Goal: Transaction & Acquisition: Purchase product/service

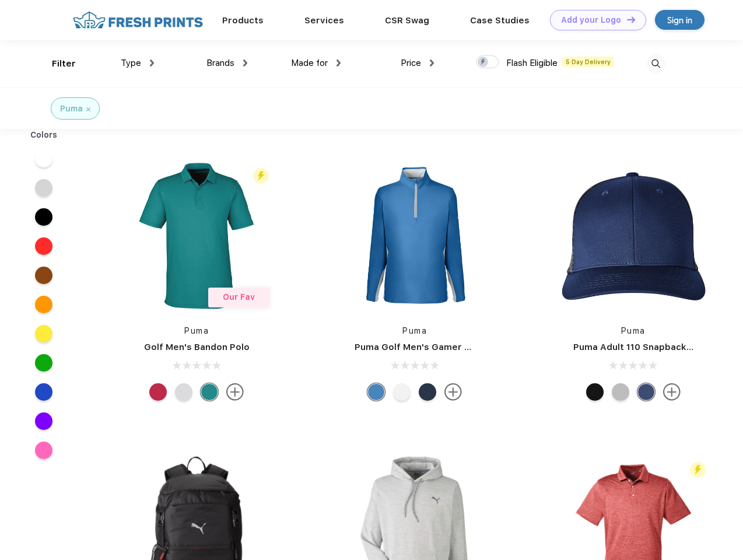
click at [594, 20] on link "Add your Logo Design Tool" at bounding box center [598, 20] width 96 height 20
click at [0, 0] on div "Design Tool" at bounding box center [0, 0] width 0 height 0
click at [626, 19] on link "Add your Logo Design Tool" at bounding box center [598, 20] width 96 height 20
click at [56, 64] on div "Filter" at bounding box center [64, 63] width 24 height 13
click at [138, 63] on span "Type" at bounding box center [131, 63] width 20 height 11
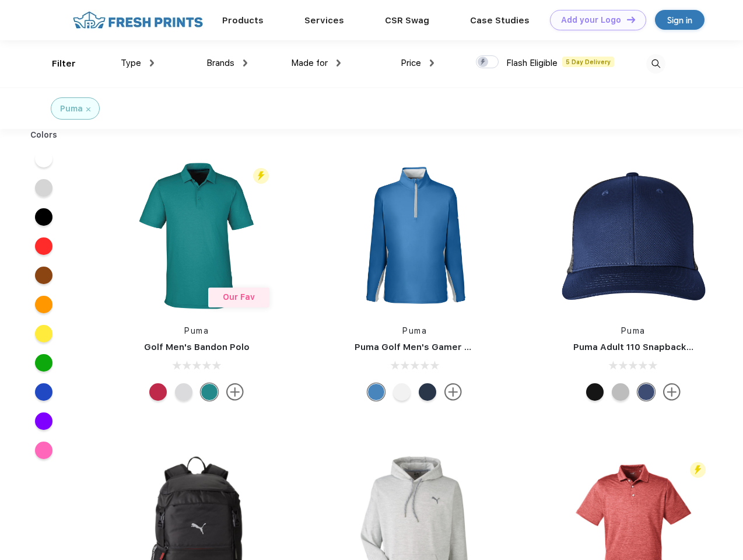
click at [227, 63] on span "Brands" at bounding box center [221, 63] width 28 height 11
click at [316, 63] on span "Made for" at bounding box center [309, 63] width 37 height 11
click at [418, 63] on span "Price" at bounding box center [411, 63] width 20 height 11
click at [488, 62] on div at bounding box center [487, 61] width 23 height 13
click at [484, 62] on input "checkbox" at bounding box center [480, 59] width 8 height 8
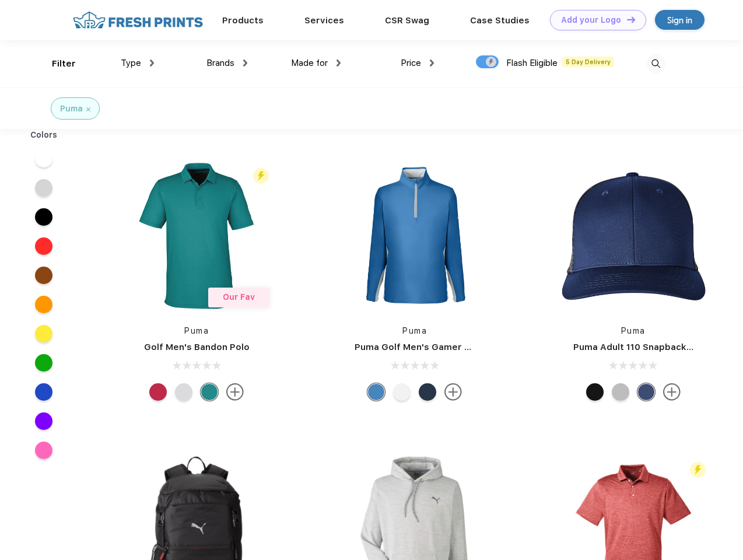
click at [656, 64] on img at bounding box center [655, 63] width 19 height 19
